Goal: Task Accomplishment & Management: Manage account settings

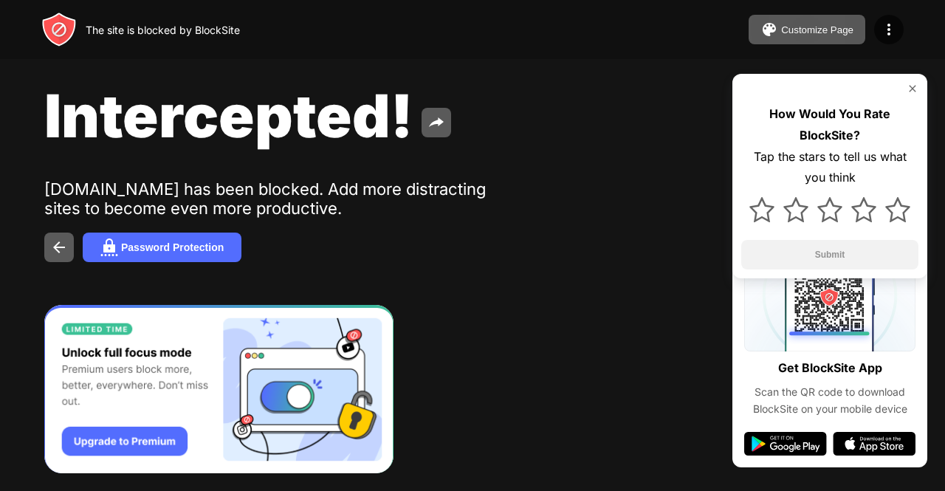
click at [914, 297] on div "Intercepted! youtube.com has been blocked. Add more distracting sites to become…" at bounding box center [472, 171] width 945 height 342
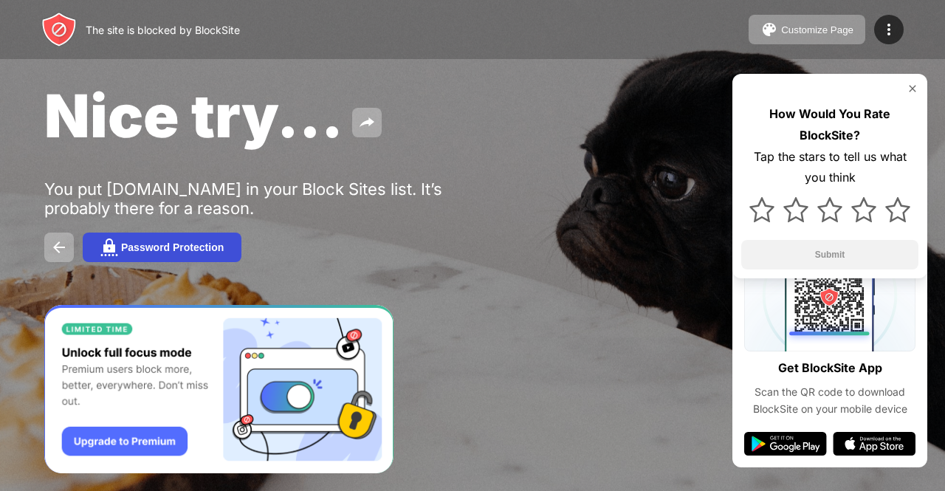
click at [106, 258] on button "Password Protection" at bounding box center [162, 247] width 159 height 30
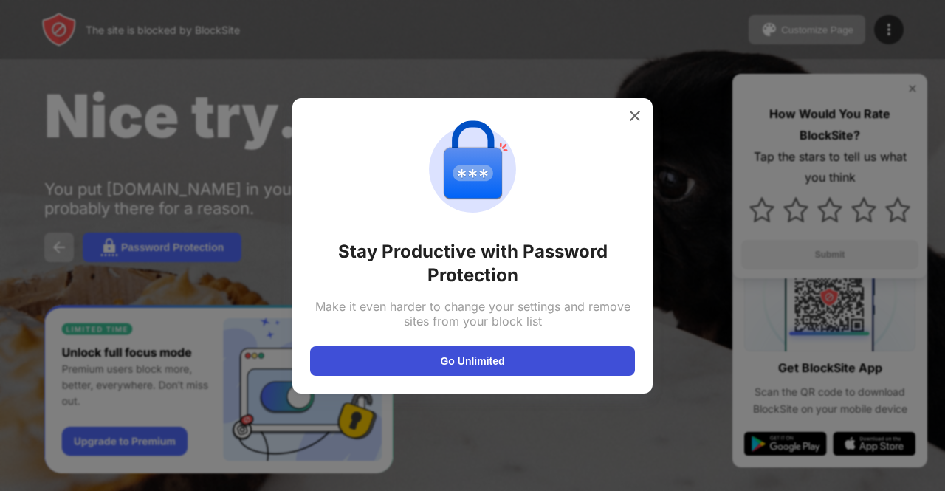
click at [485, 362] on button "Go Unlimited" at bounding box center [472, 361] width 325 height 30
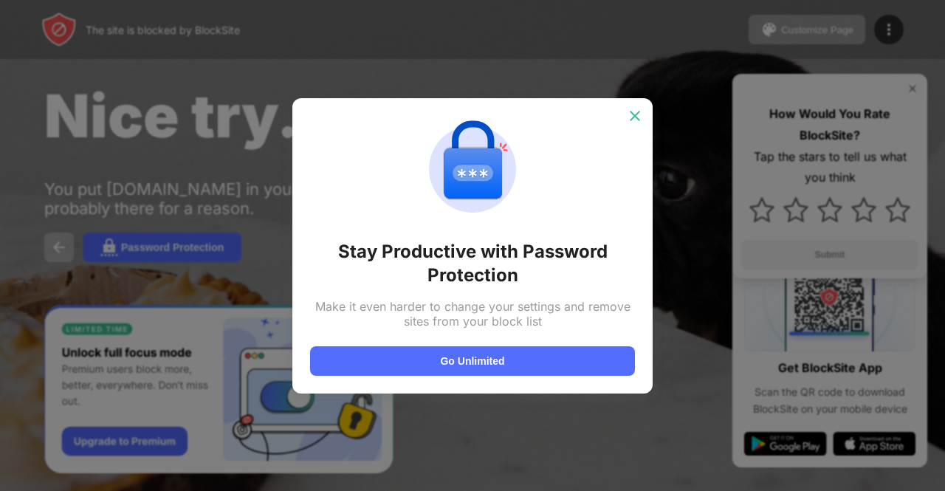
click at [636, 113] on img at bounding box center [634, 115] width 15 height 15
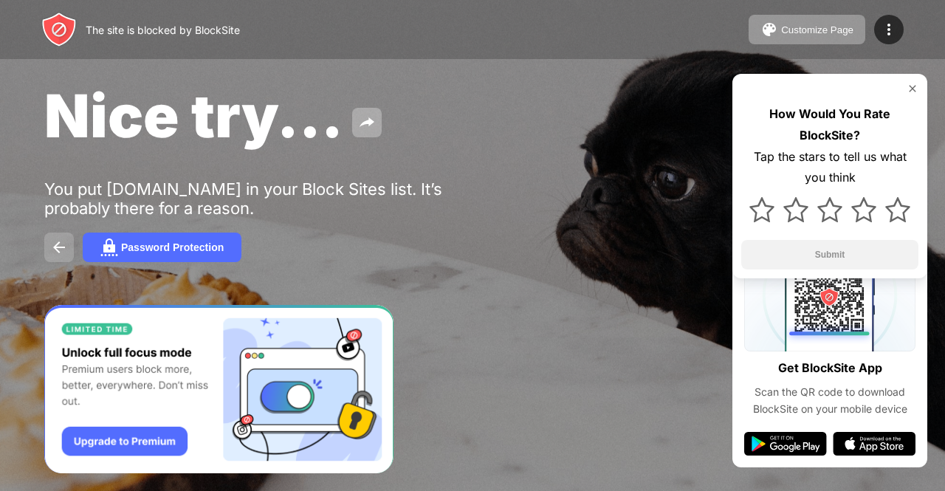
click at [65, 249] on img at bounding box center [59, 247] width 18 height 18
click at [884, 30] on img at bounding box center [889, 30] width 18 height 18
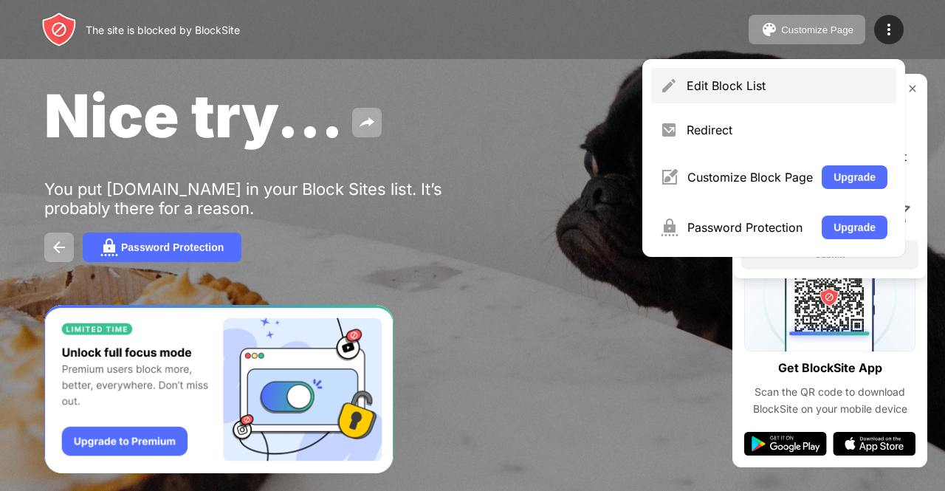
click at [737, 84] on div "Edit Block List" at bounding box center [786, 85] width 201 height 15
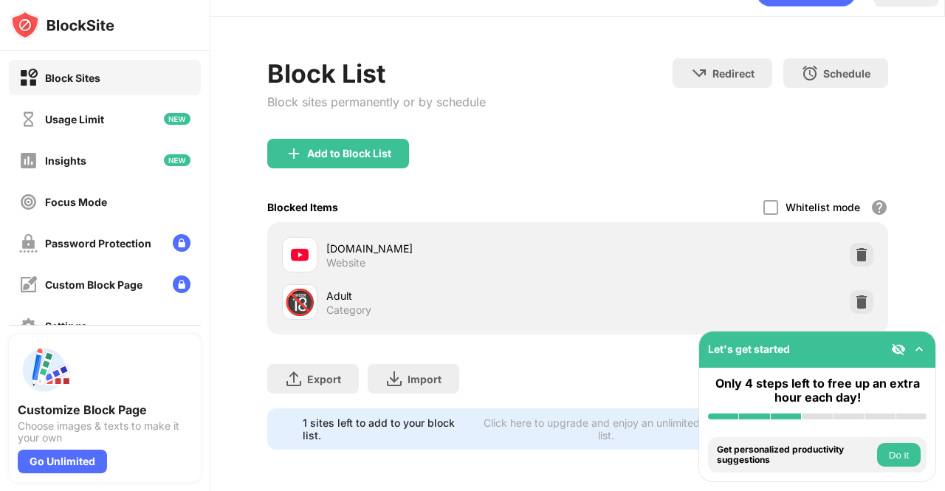
scroll to position [44, 0]
drag, startPoint x: 944, startPoint y: 49, endPoint x: 927, endPoint y: 160, distance: 112.7
click at [927, 160] on div "Login Block List Block sites permanently or by schedule Redirect Choose a site …" at bounding box center [577, 245] width 734 height 491
click at [854, 247] on img at bounding box center [861, 254] width 15 height 15
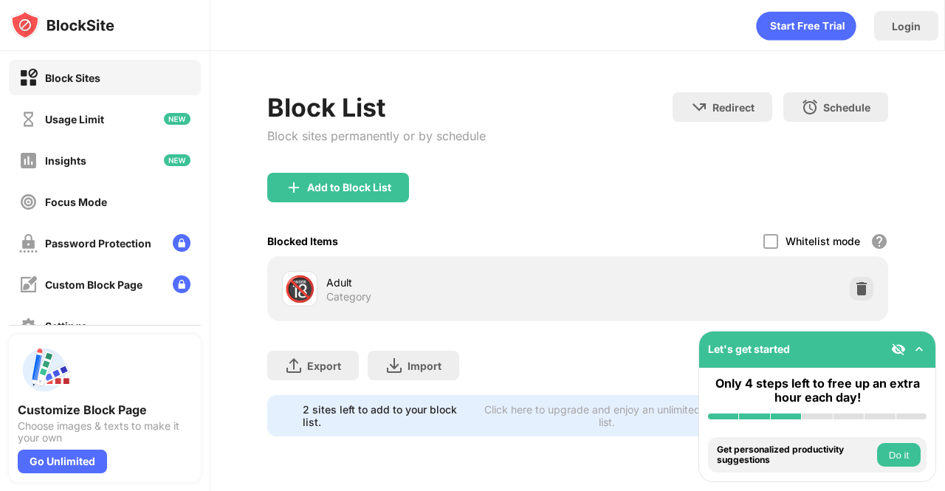
scroll to position [0, 0]
